Goal: Task Accomplishment & Management: Manage account settings

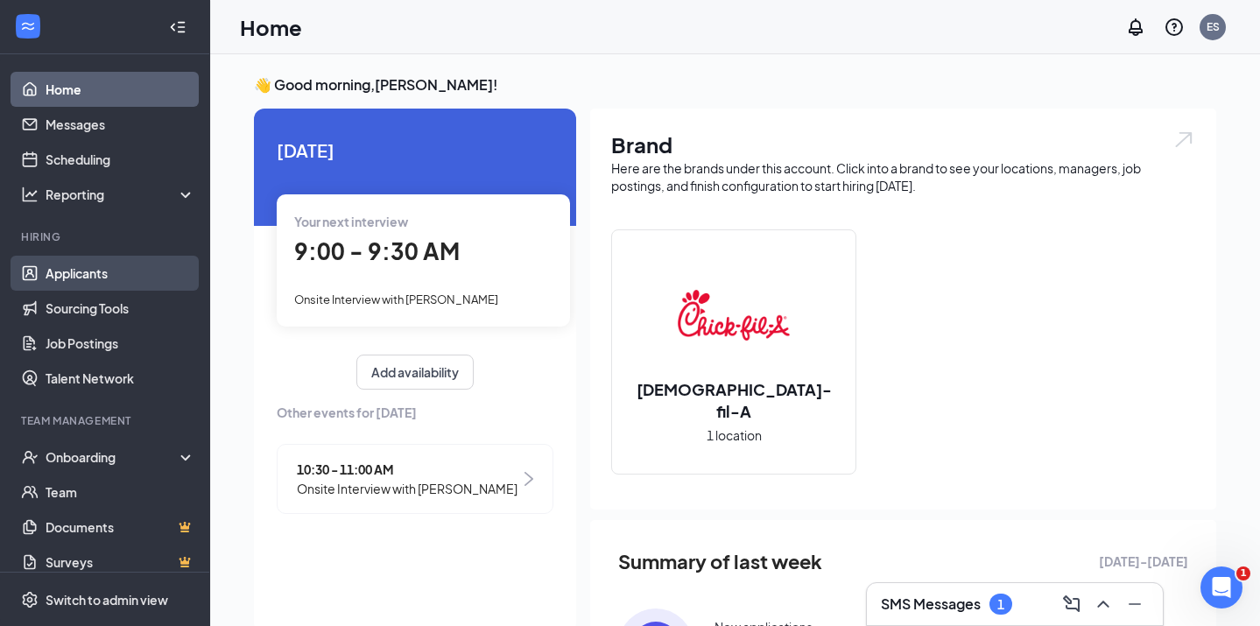
click at [105, 282] on link "Applicants" at bounding box center [121, 273] width 150 height 35
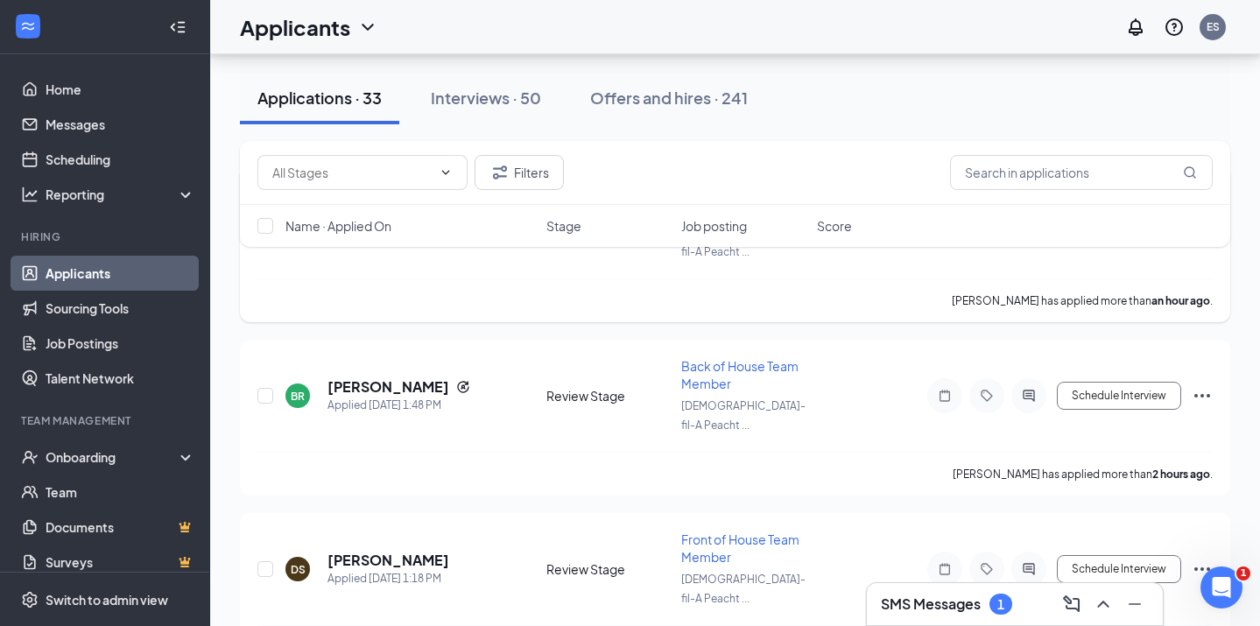
scroll to position [171, 0]
click at [1136, 384] on button "Schedule Interview" at bounding box center [1119, 398] width 124 height 28
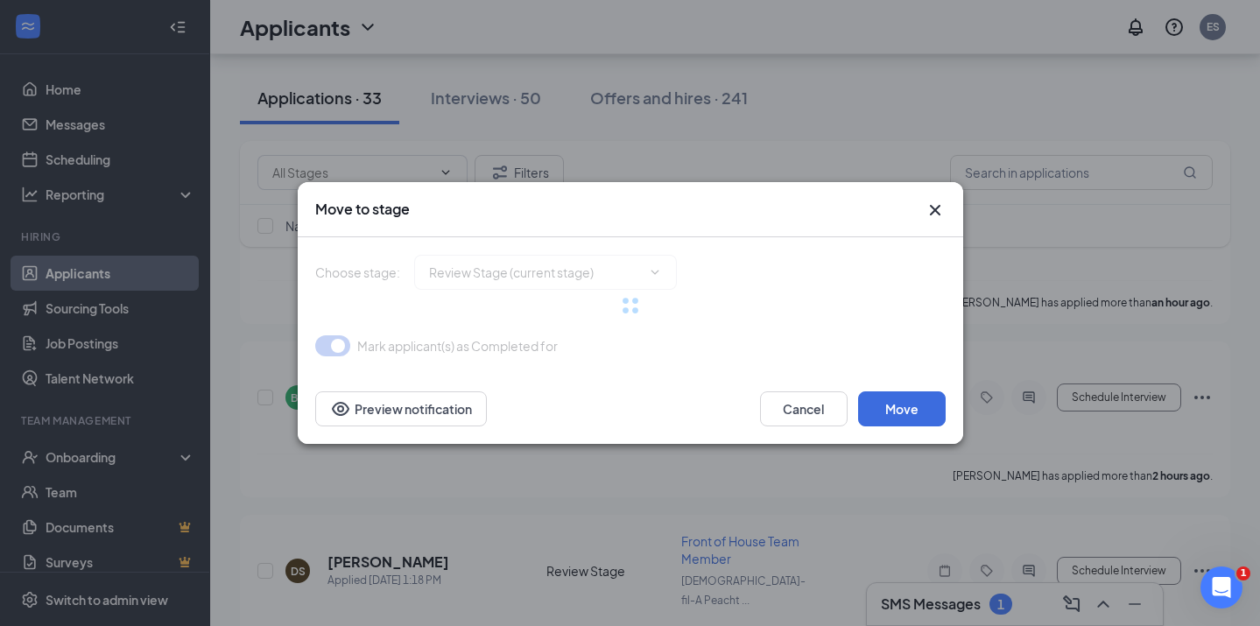
type input "Onsite Interview (next stage)"
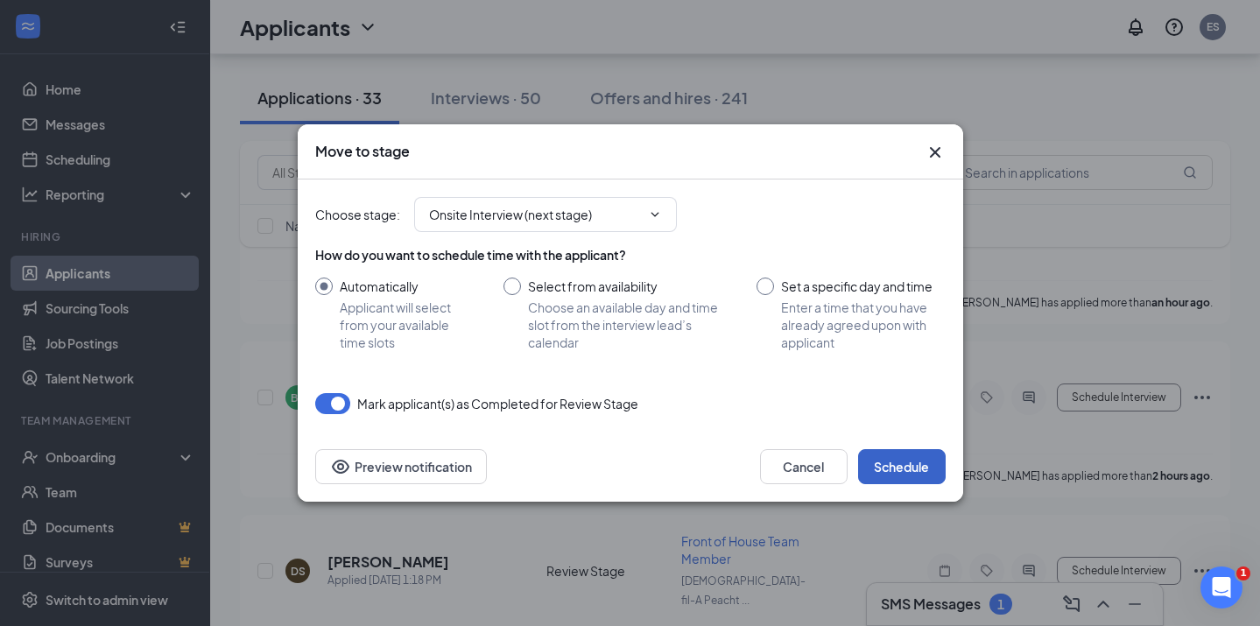
click at [904, 472] on button "Schedule" at bounding box center [902, 466] width 88 height 35
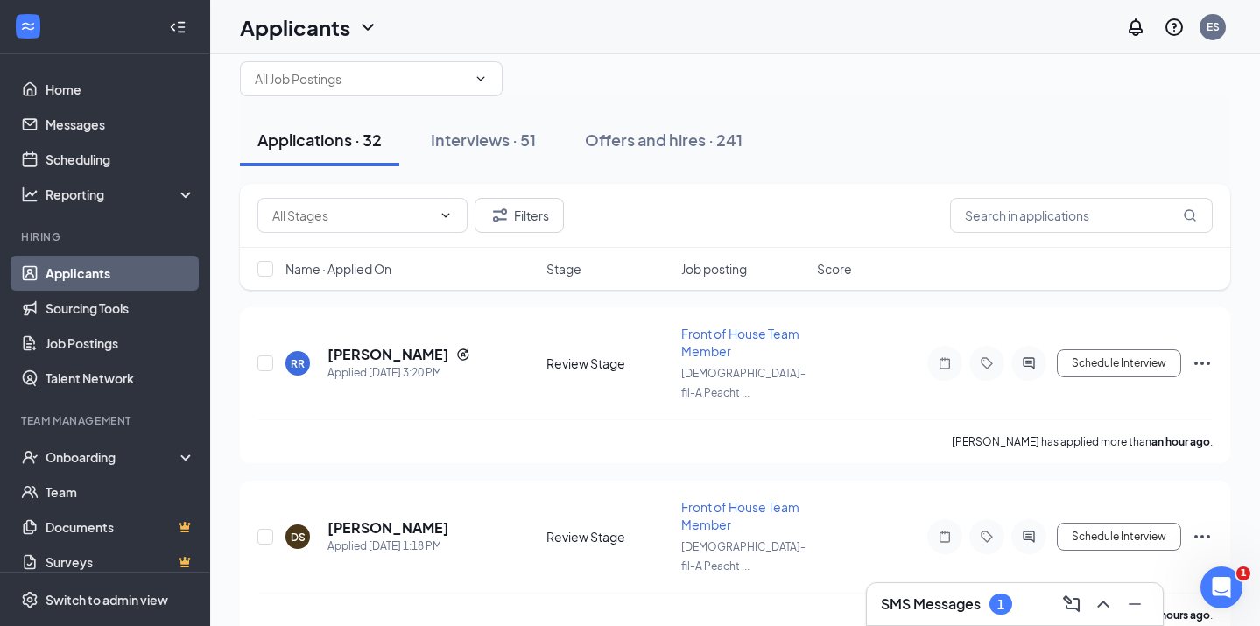
scroll to position [0, 0]
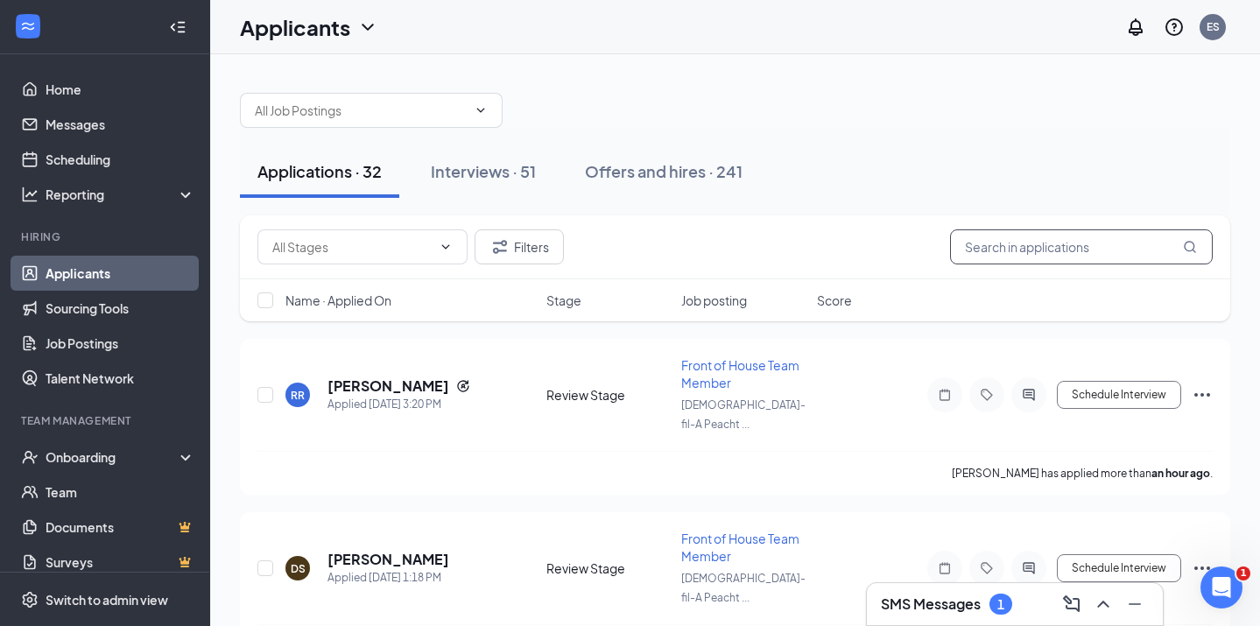
click at [1096, 257] on input "text" at bounding box center [1081, 246] width 263 height 35
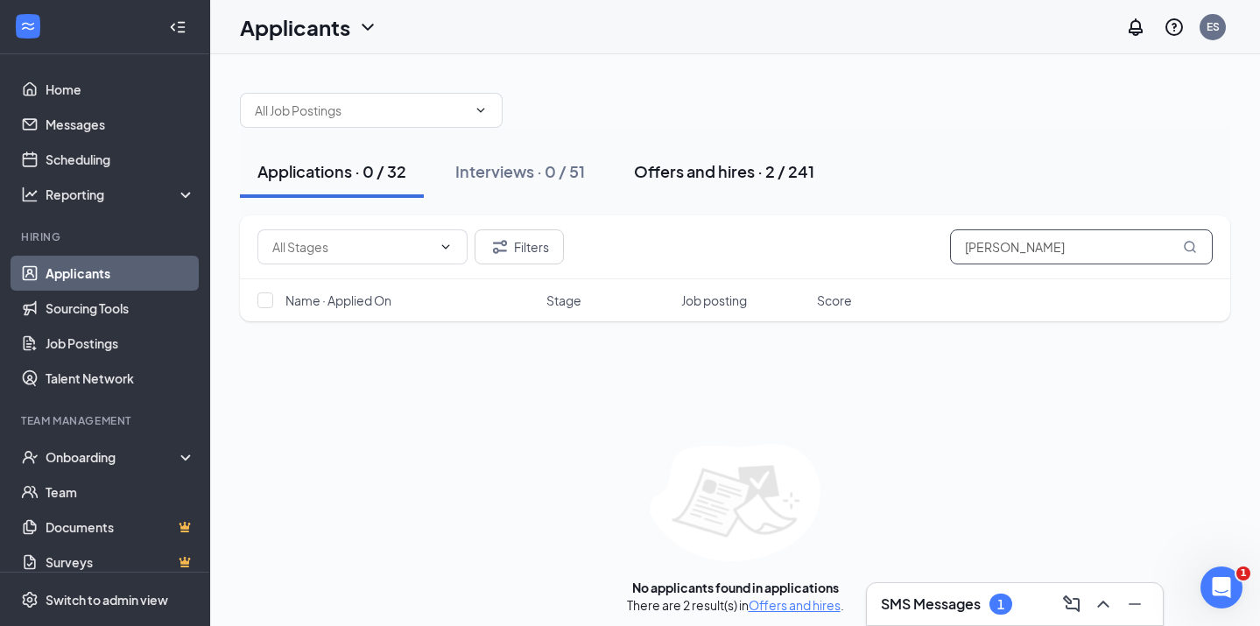
type input "[PERSON_NAME]"
click at [731, 160] on div "Offers and hires · 2 / 241" at bounding box center [724, 171] width 180 height 22
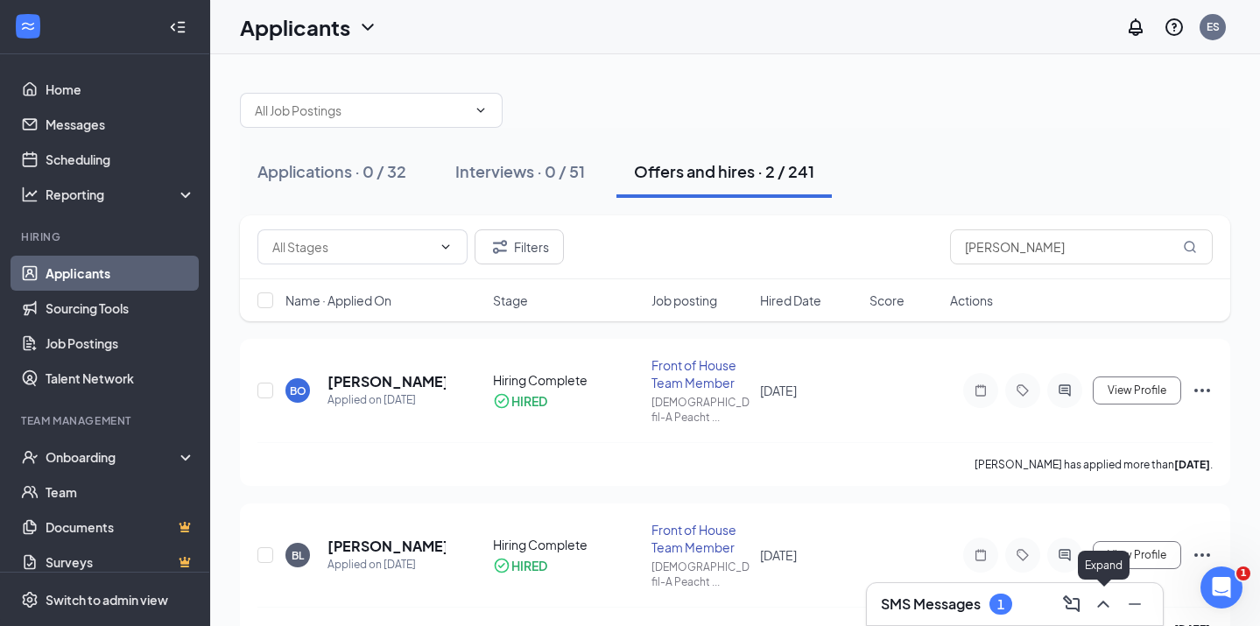
click at [1095, 609] on icon "ChevronUp" at bounding box center [1103, 604] width 21 height 21
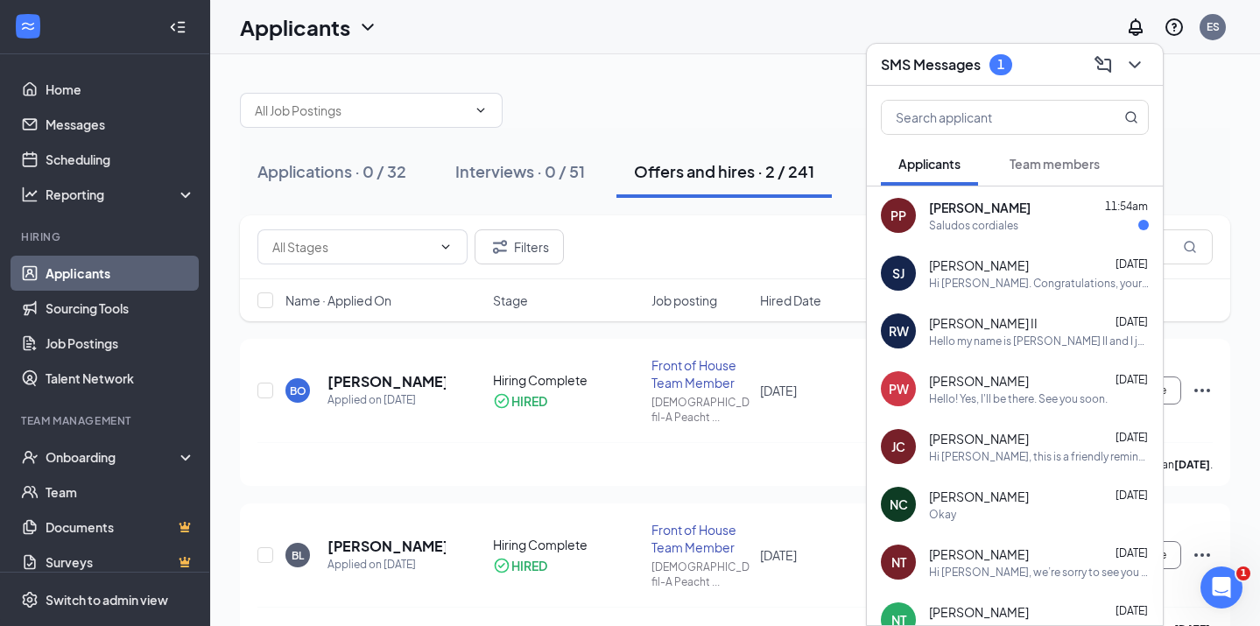
click at [1020, 232] on div "PP [PERSON_NAME] 11:54am Saludos cordiales" at bounding box center [1015, 215] width 296 height 58
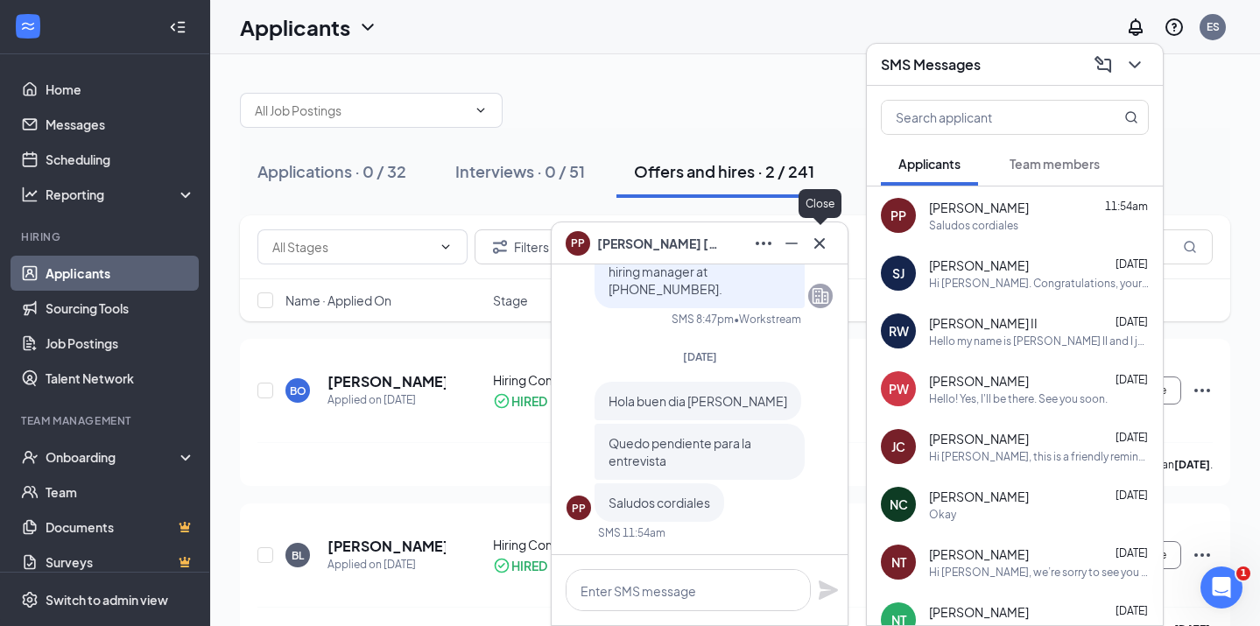
click at [823, 241] on icon "Cross" at bounding box center [819, 243] width 21 height 21
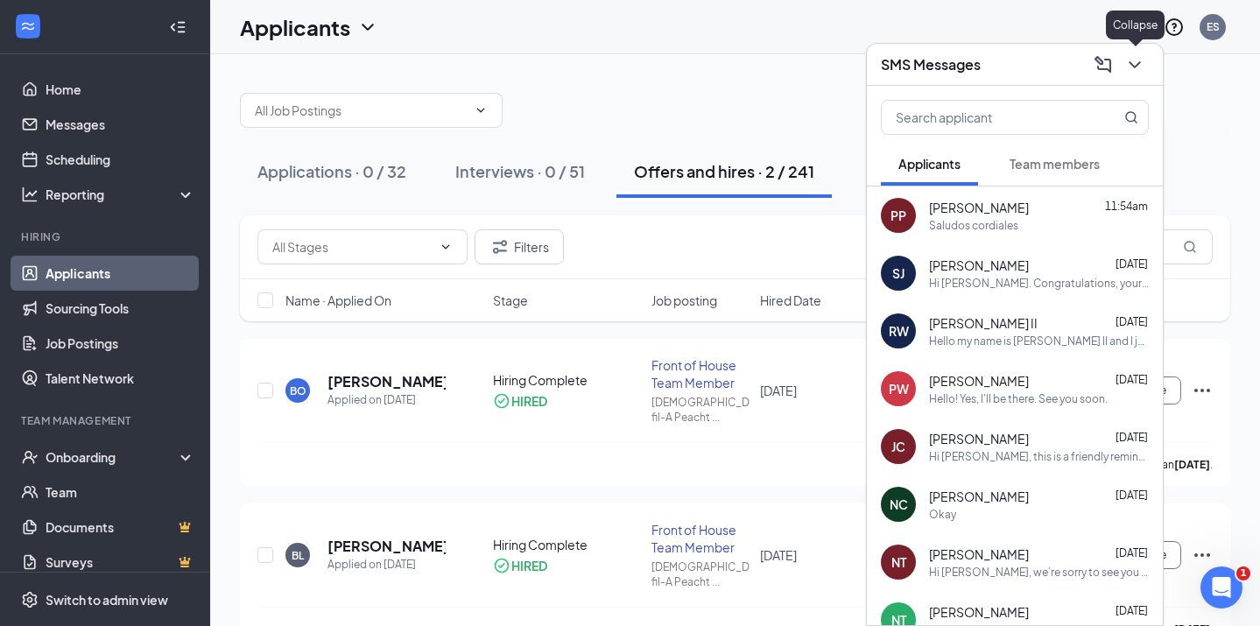
click at [1133, 68] on icon "ChevronDown" at bounding box center [1134, 64] width 21 height 21
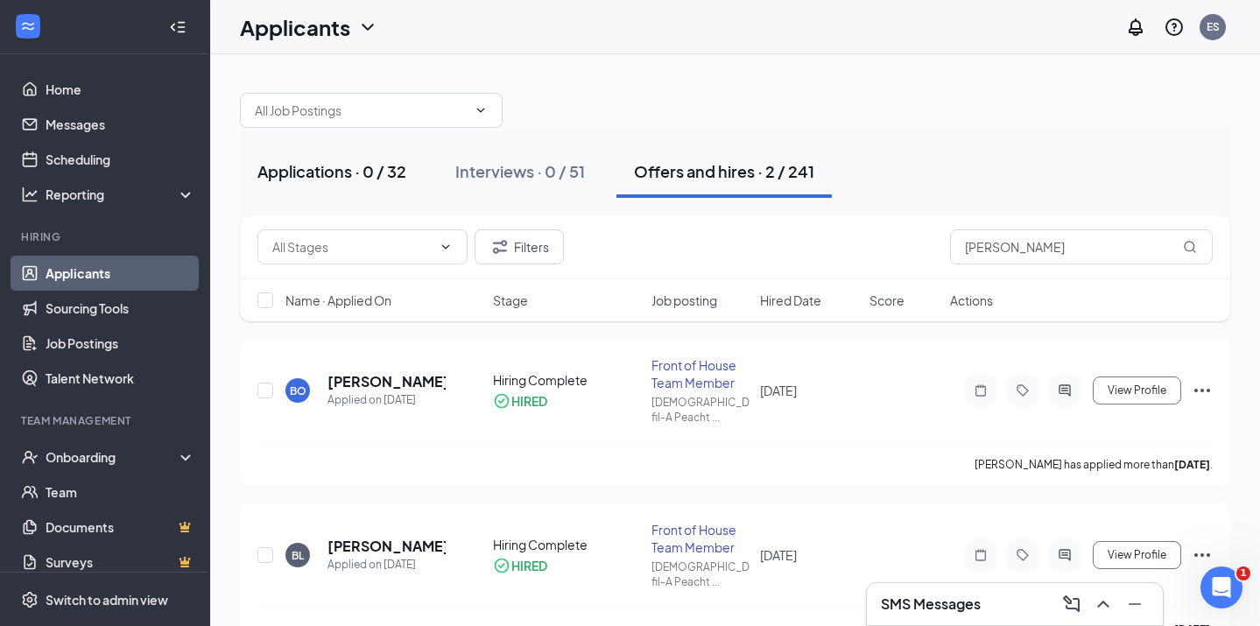
click at [405, 183] on button "Applications · 0 / 32" at bounding box center [332, 171] width 184 height 53
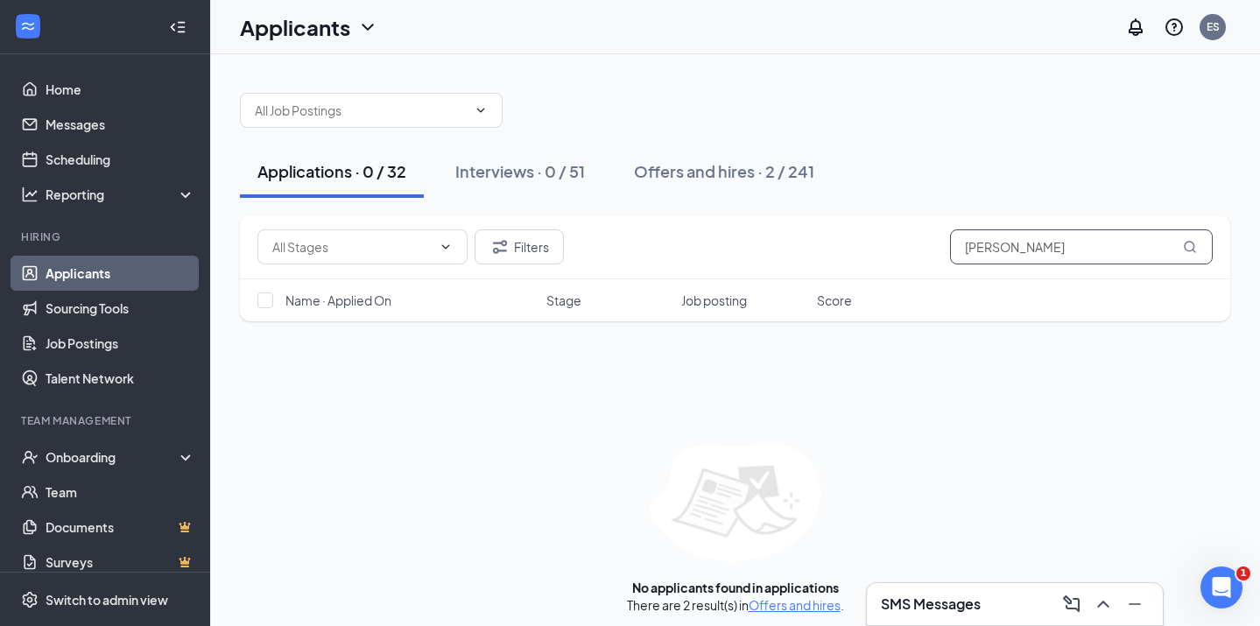
click at [1031, 250] on input "[PERSON_NAME]" at bounding box center [1081, 246] width 263 height 35
type input "b"
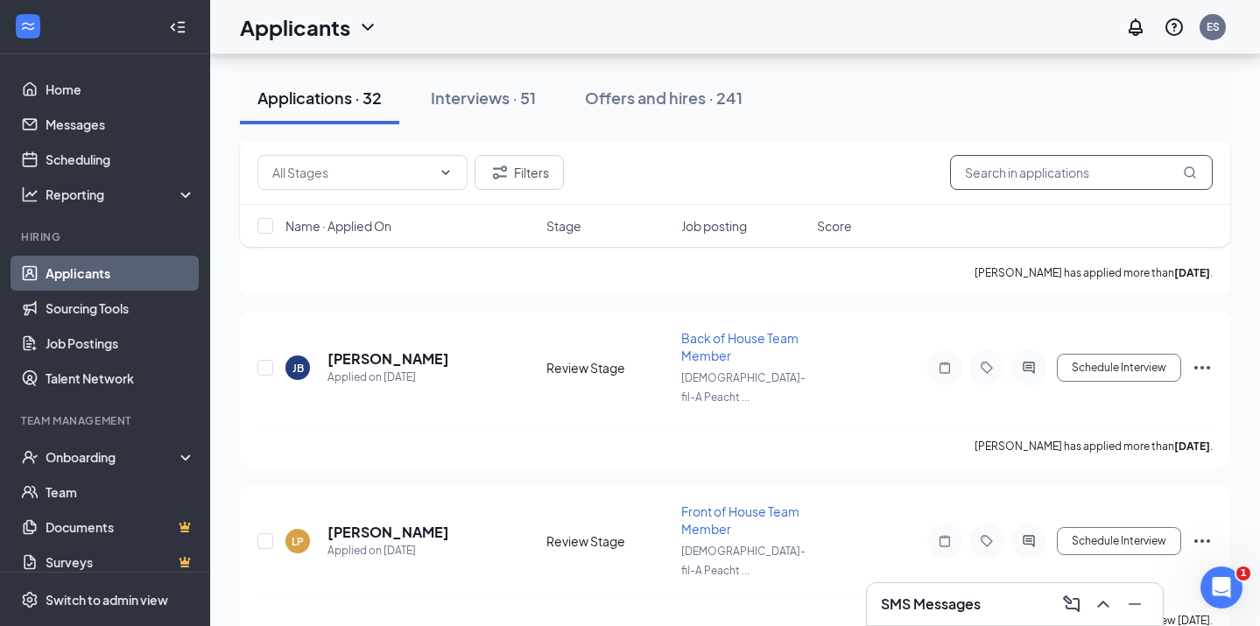
scroll to position [4563, 0]
